Goal: Task Accomplishment & Management: Complete application form

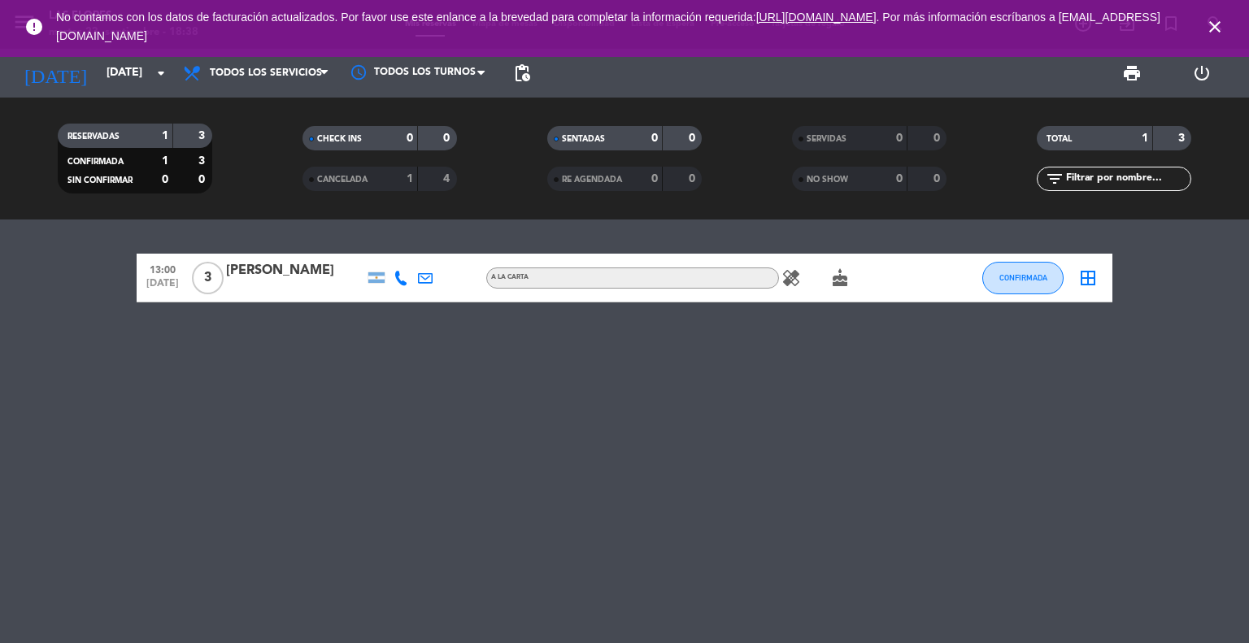
click at [1223, 33] on icon "close" at bounding box center [1215, 27] width 20 height 20
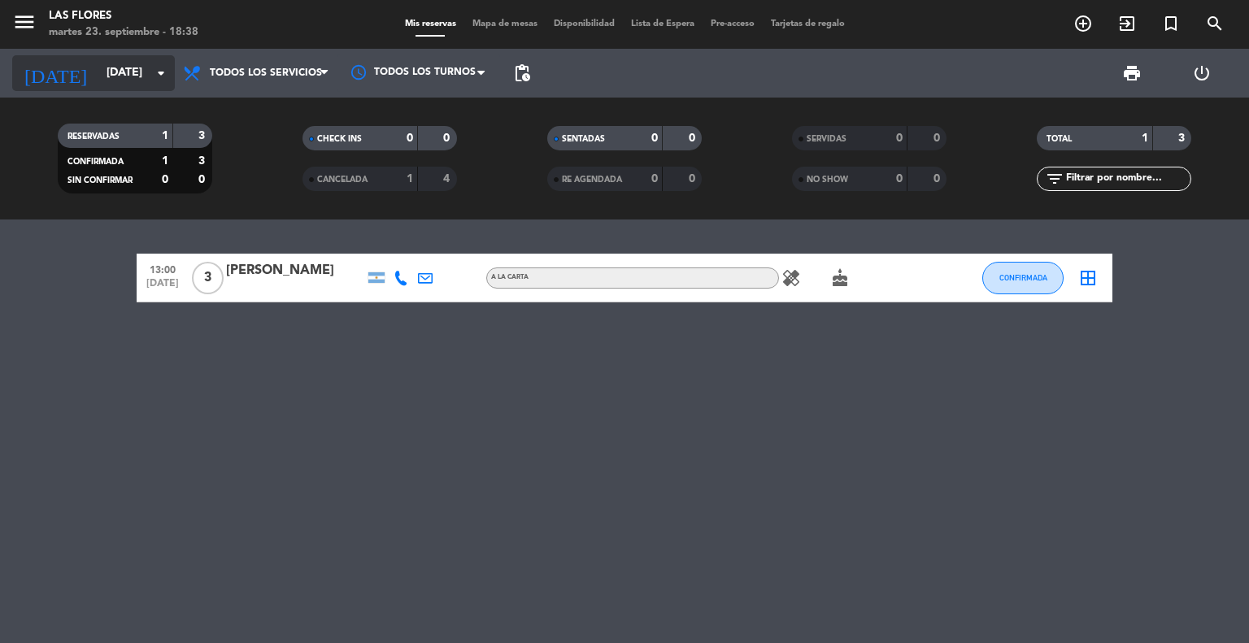
click at [142, 63] on input "[DATE]" at bounding box center [175, 73] width 154 height 29
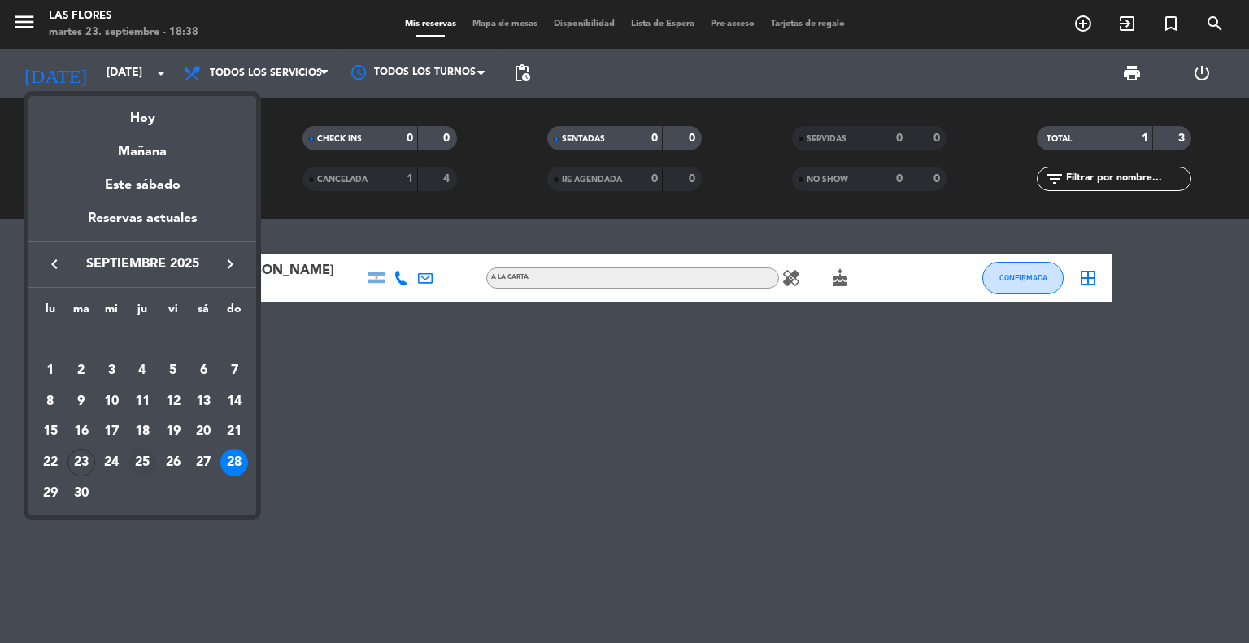
click at [142, 454] on div "25" at bounding box center [142, 463] width 28 height 28
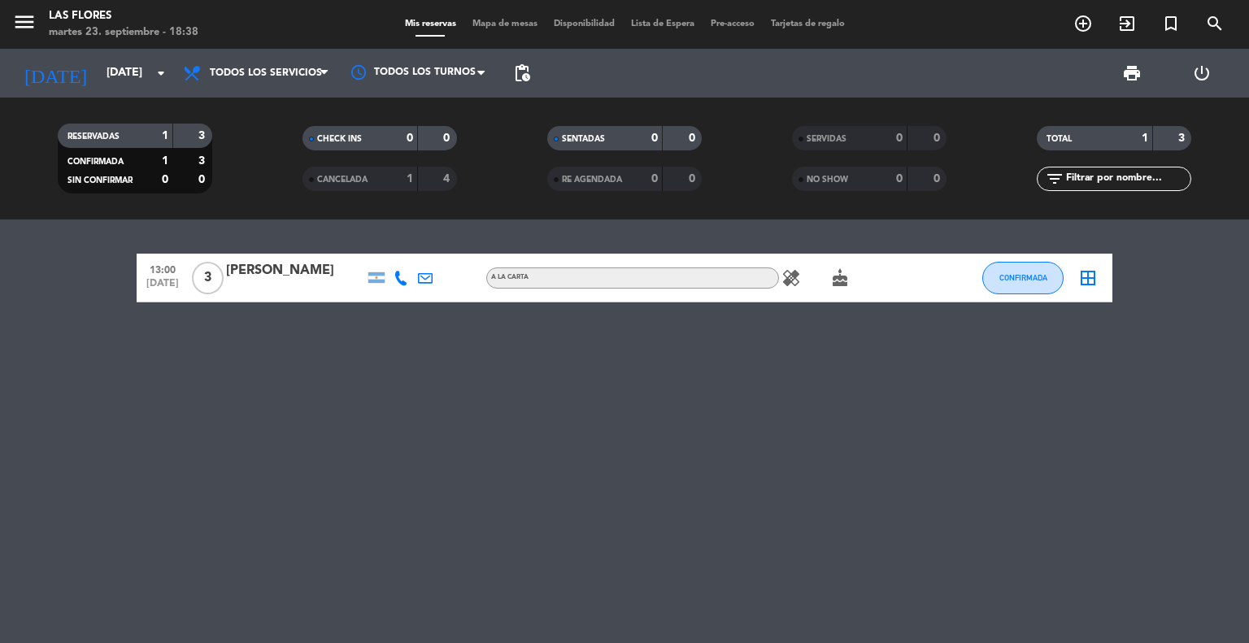
type input "[DEMOGRAPHIC_DATA][DATE]"
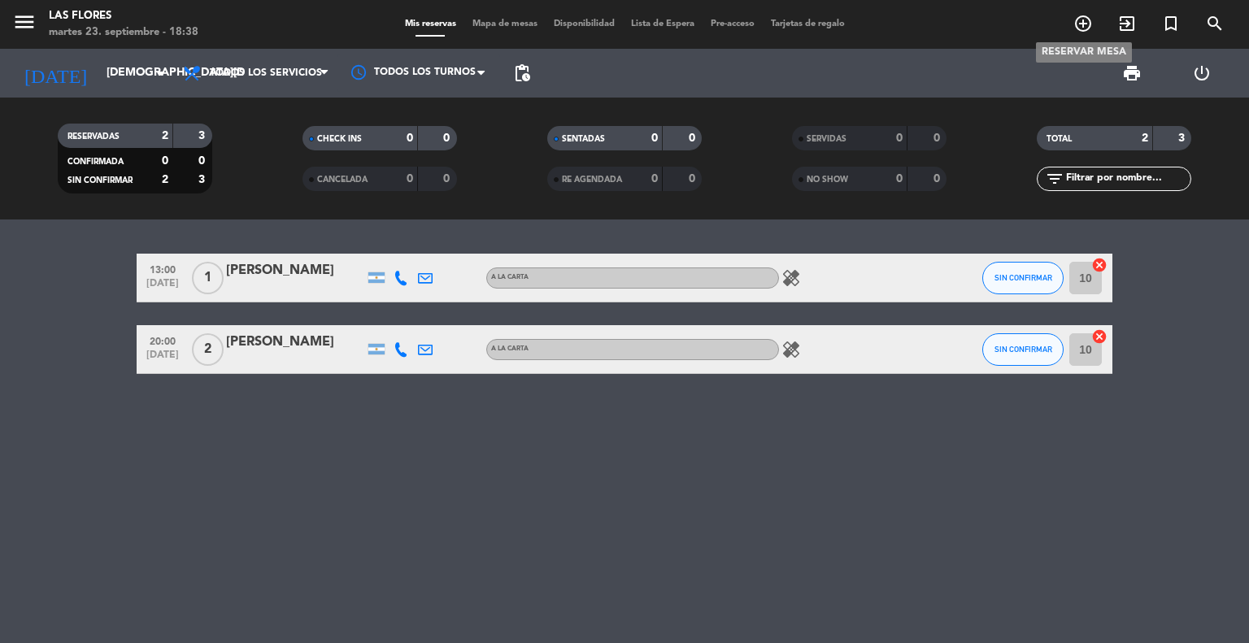
click at [1081, 24] on icon "add_circle_outline" at bounding box center [1083, 24] width 20 height 20
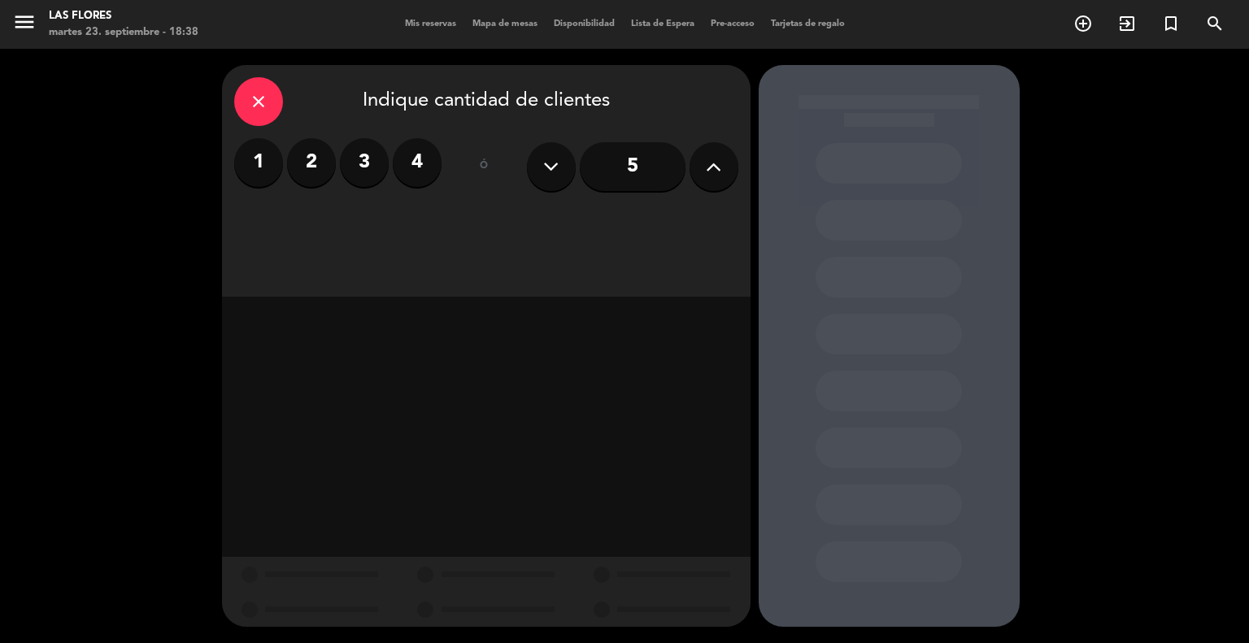
click at [309, 178] on label "2" at bounding box center [311, 162] width 49 height 49
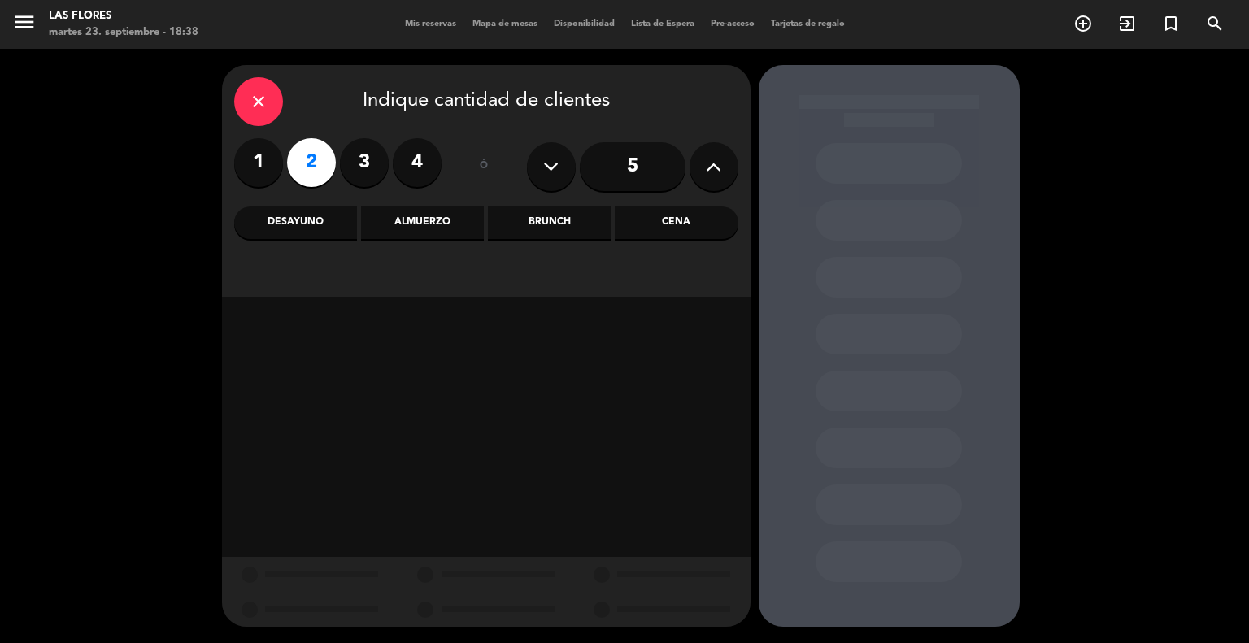
click at [667, 220] on div "Cena" at bounding box center [676, 223] width 123 height 33
